Goal: Task Accomplishment & Management: Use online tool/utility

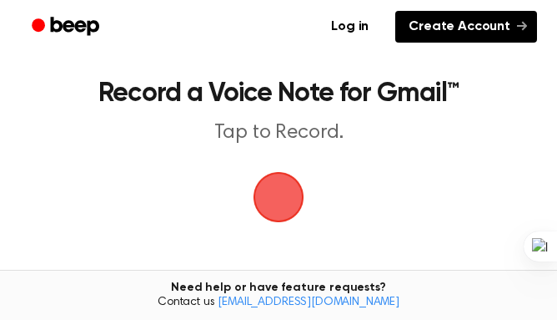
click at [423, 27] on link "Create Account" at bounding box center [467, 27] width 142 height 32
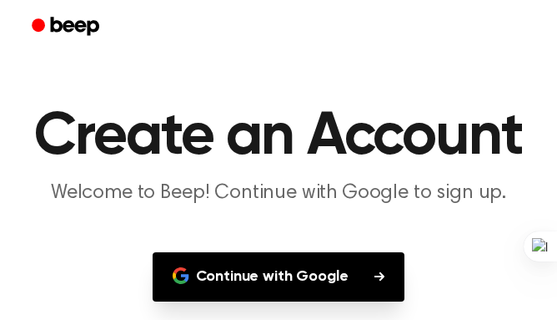
click at [232, 285] on button "Continue with Google" at bounding box center [279, 276] width 253 height 49
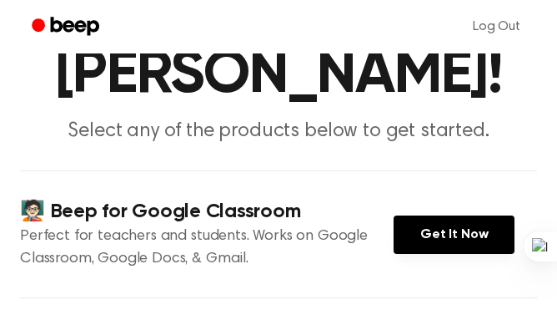
scroll to position [191, 0]
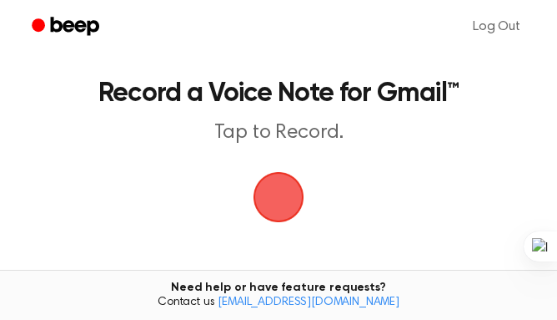
click at [277, 259] on main "Record a Voice Note for Gmail™ Tap to Record. Tired of copying and pasting? Use…" at bounding box center [278, 243] width 557 height 487
click at [288, 189] on span "button" at bounding box center [278, 197] width 47 height 47
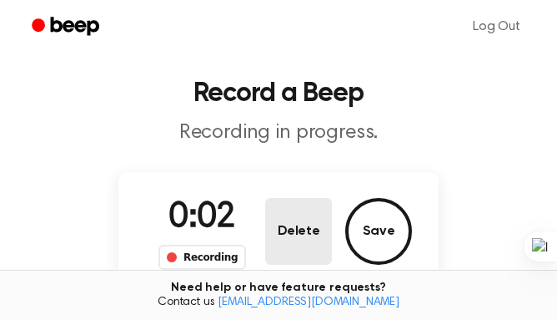
click at [312, 225] on button "Delete" at bounding box center [298, 231] width 67 height 67
